Goal: Task Accomplishment & Management: Use online tool/utility

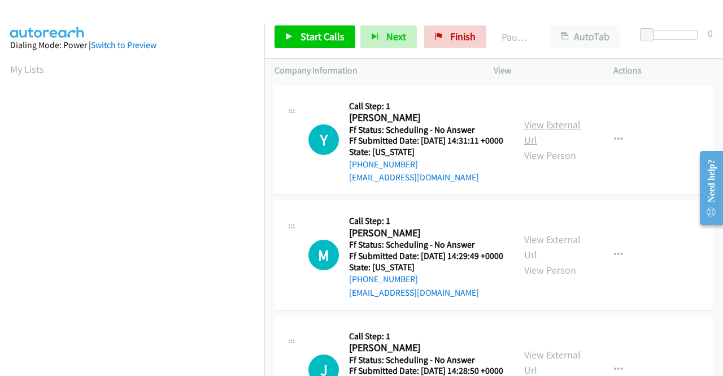
click at [549, 132] on link "View External Url" at bounding box center [552, 132] width 56 height 28
click at [302, 41] on span "Start Calls" at bounding box center [323, 36] width 44 height 13
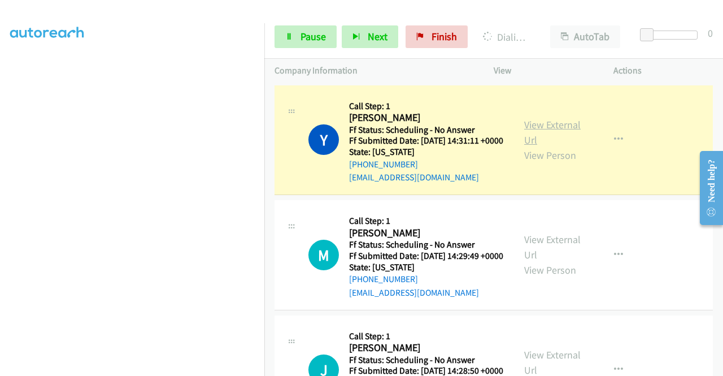
scroll to position [56, 0]
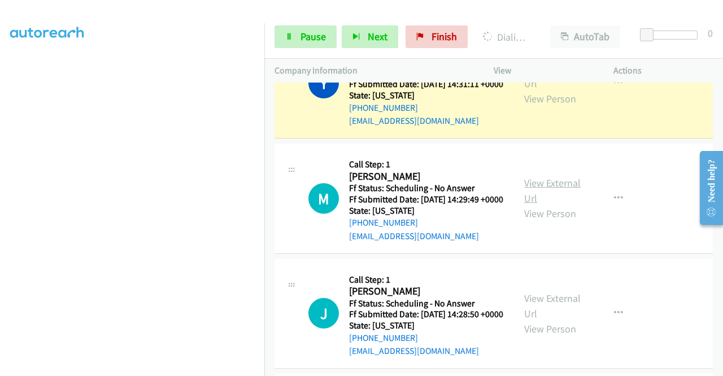
click at [551, 196] on link "View External Url" at bounding box center [552, 190] width 56 height 28
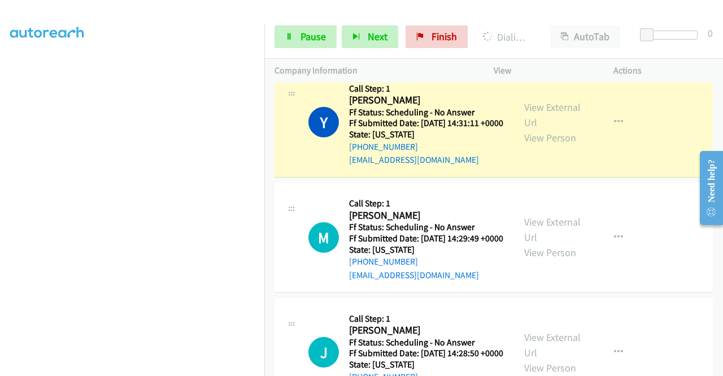
scroll to position [0, 0]
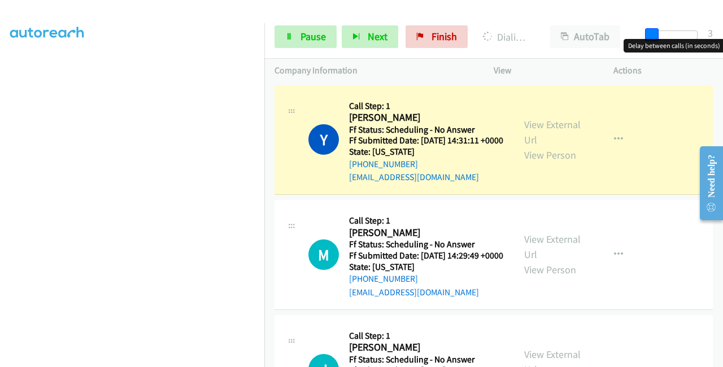
click at [654, 38] on span at bounding box center [652, 35] width 14 height 14
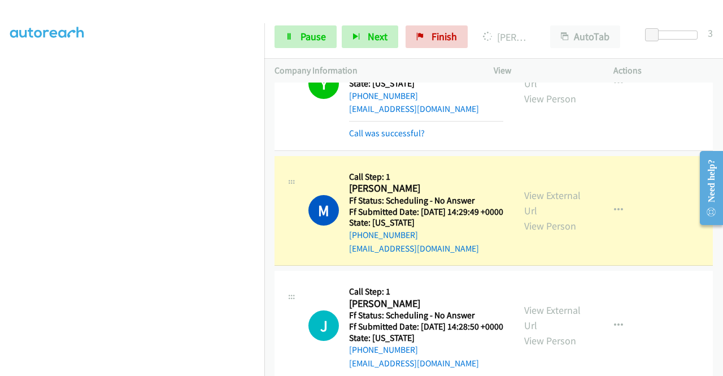
scroll to position [181, 0]
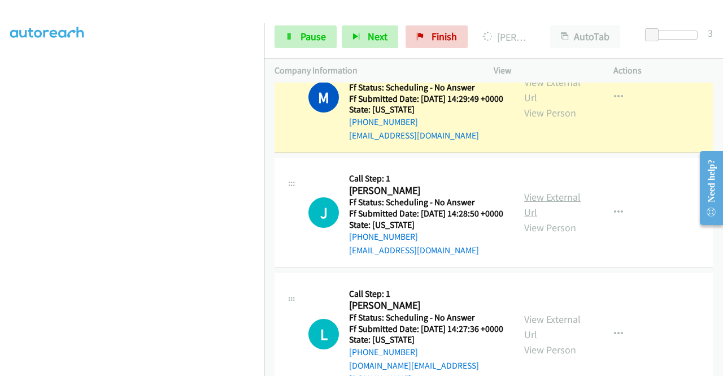
click at [570, 219] on link "View External Url" at bounding box center [552, 204] width 56 height 28
click at [325, 38] on link "Pause" at bounding box center [306, 36] width 62 height 23
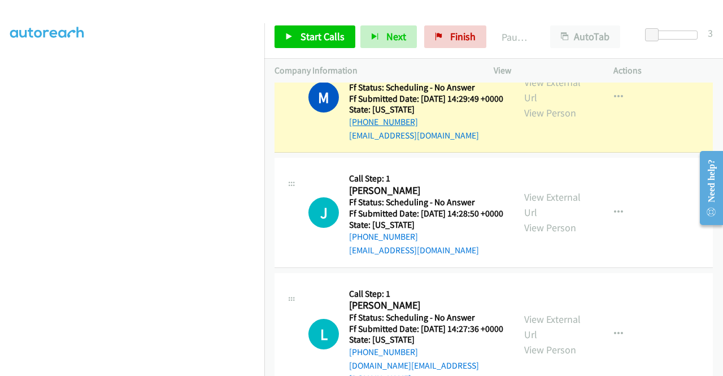
scroll to position [125, 0]
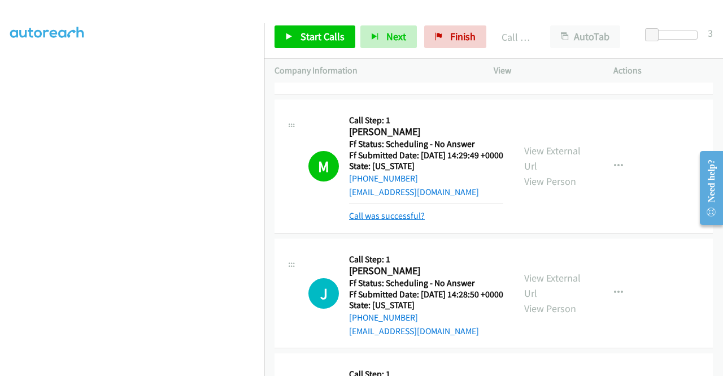
click at [403, 221] on link "Call was successful?" at bounding box center [387, 215] width 76 height 11
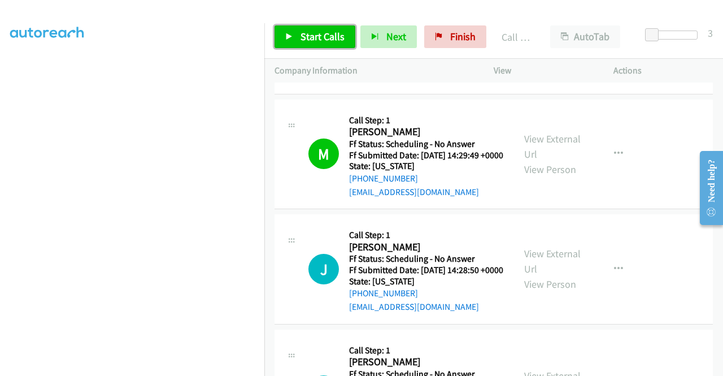
click at [319, 38] on span "Start Calls" at bounding box center [323, 36] width 44 height 13
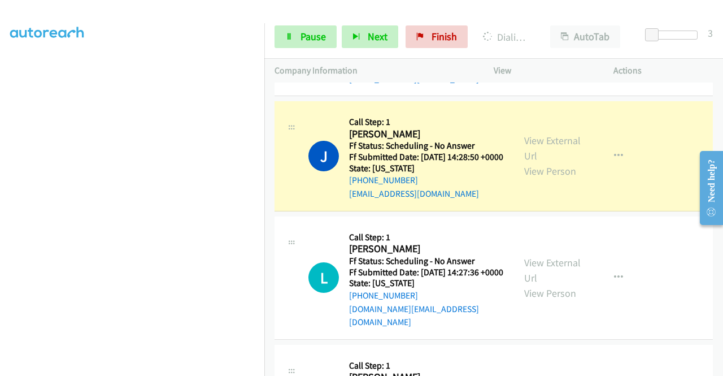
scroll to position [294, 0]
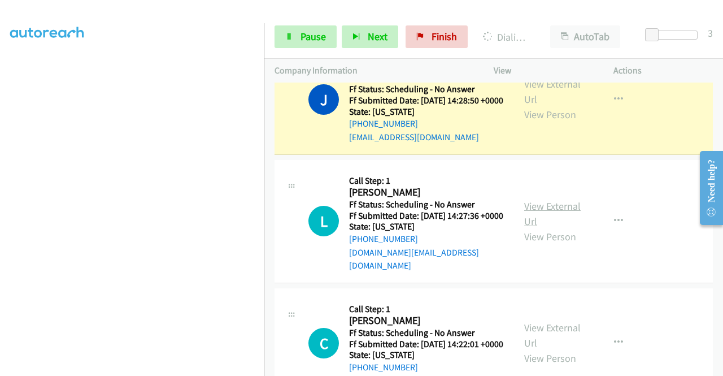
click at [539, 228] on link "View External Url" at bounding box center [552, 213] width 56 height 28
click at [303, 34] on span "Pause" at bounding box center [313, 36] width 25 height 13
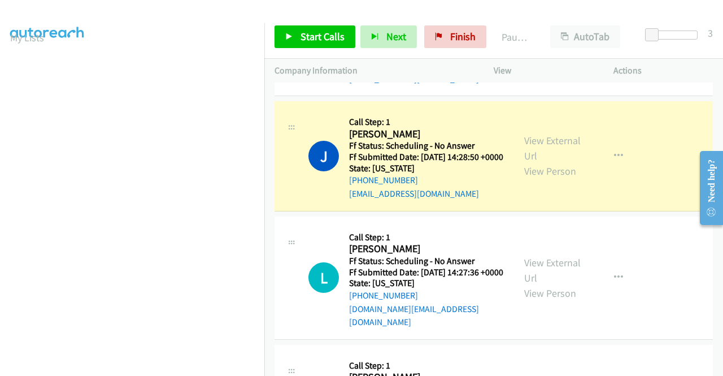
scroll to position [0, 0]
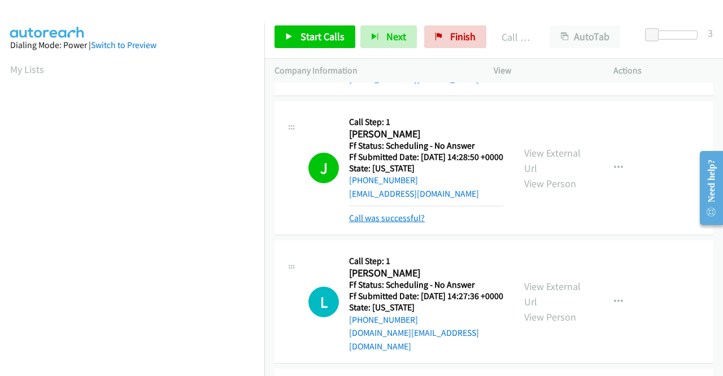
click at [408, 223] on link "Call was successful?" at bounding box center [387, 217] width 76 height 11
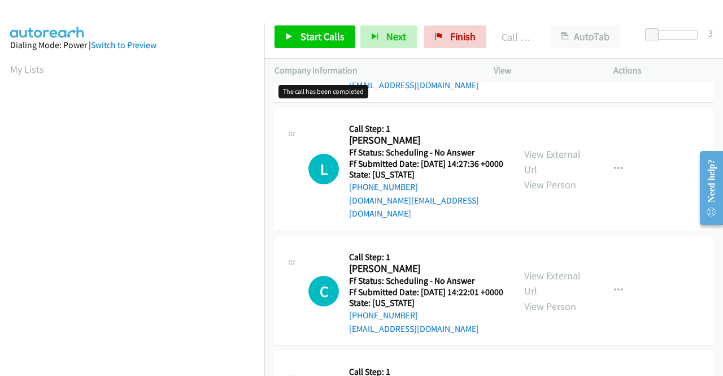
scroll to position [351, 0]
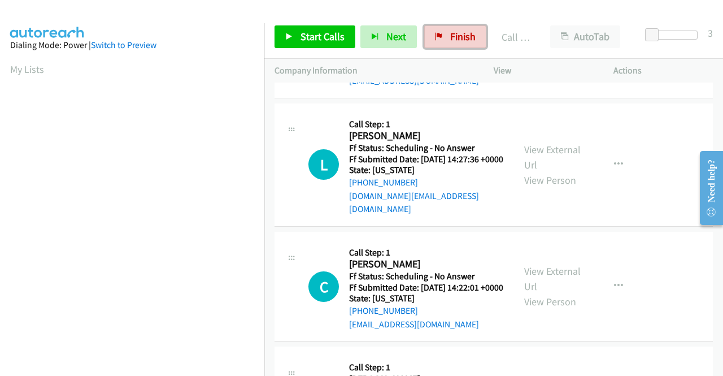
drag, startPoint x: 476, startPoint y: 35, endPoint x: 417, endPoint y: 49, distance: 60.4
click at [476, 36] on link "Finish" at bounding box center [455, 36] width 62 height 23
